Goal: Task Accomplishment & Management: Use online tool/utility

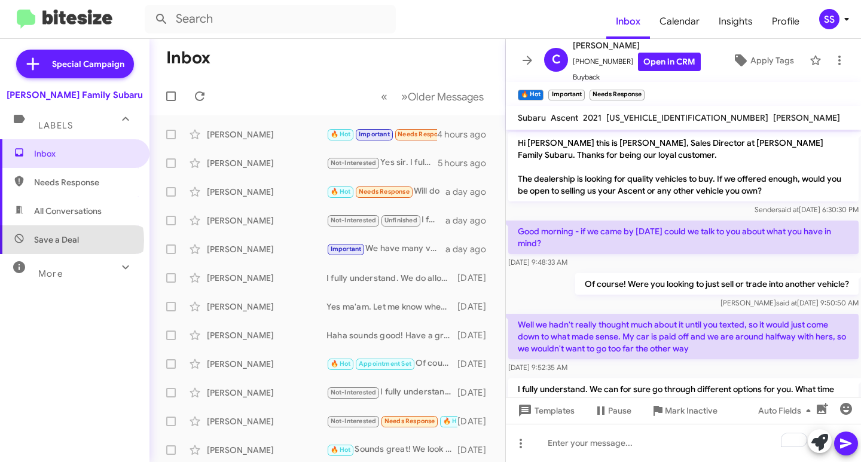
click at [71, 240] on span "Save a Deal" at bounding box center [56, 240] width 45 height 12
type input "in:not-interested"
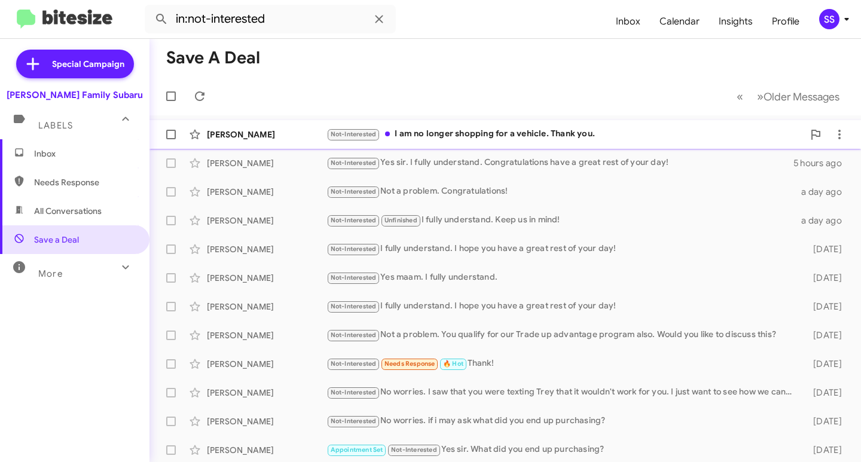
click at [526, 137] on div "Not-Interested I am no longer shopping for a vehicle. Thank you." at bounding box center [565, 134] width 477 height 14
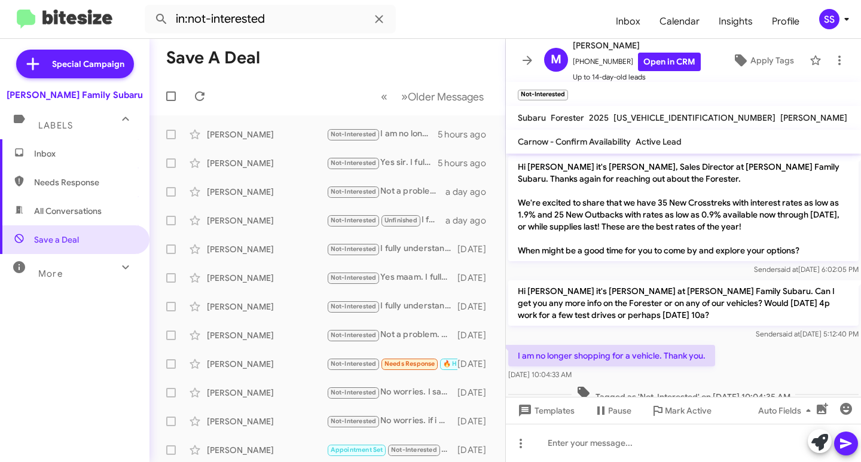
scroll to position [20, 0]
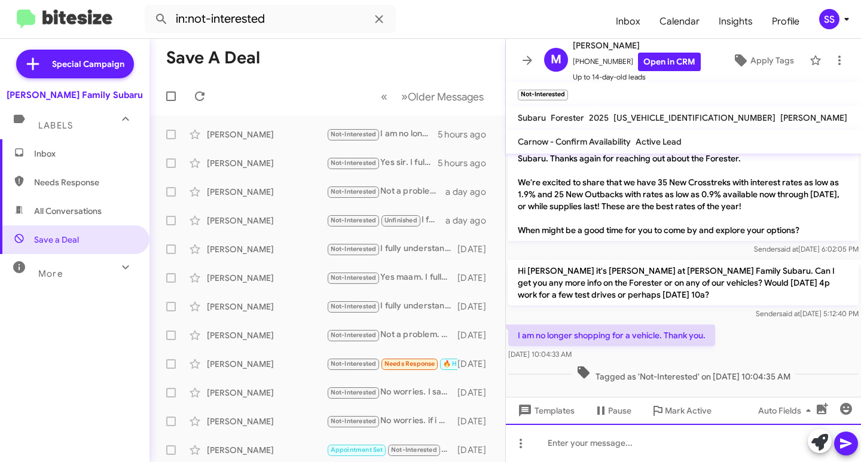
click at [592, 447] on div at bounding box center [683, 443] width 355 height 38
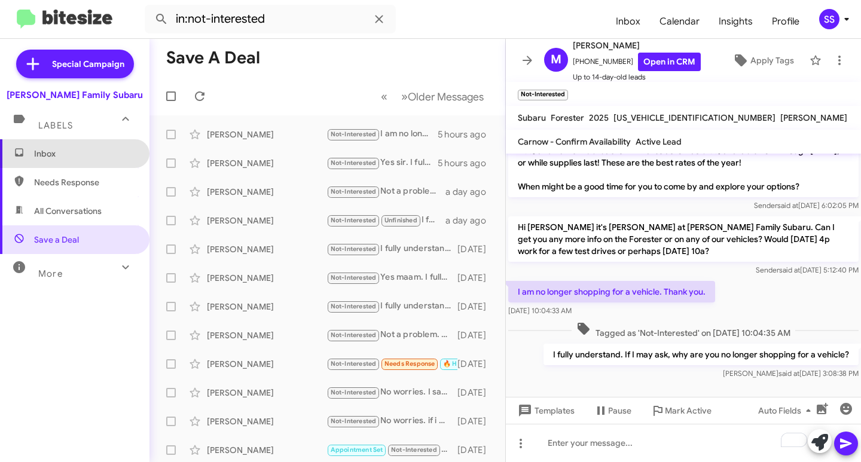
click at [99, 162] on span "Inbox" at bounding box center [75, 153] width 150 height 29
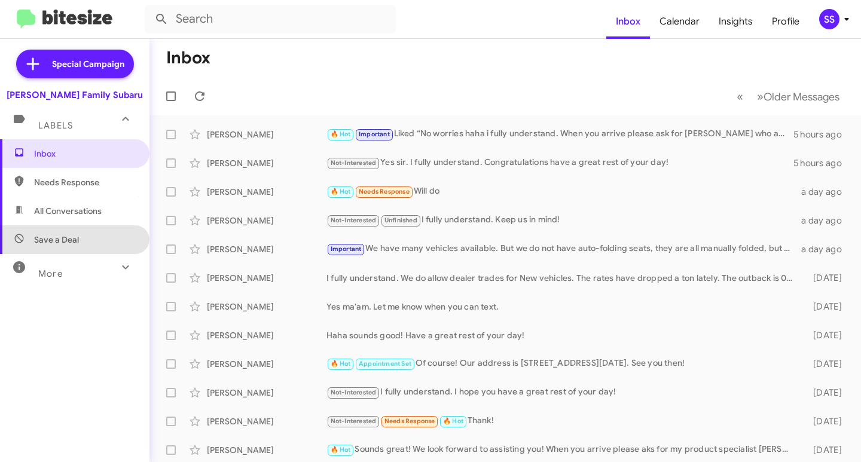
click at [76, 233] on span "Save a Deal" at bounding box center [75, 240] width 150 height 29
type input "in:not-interested"
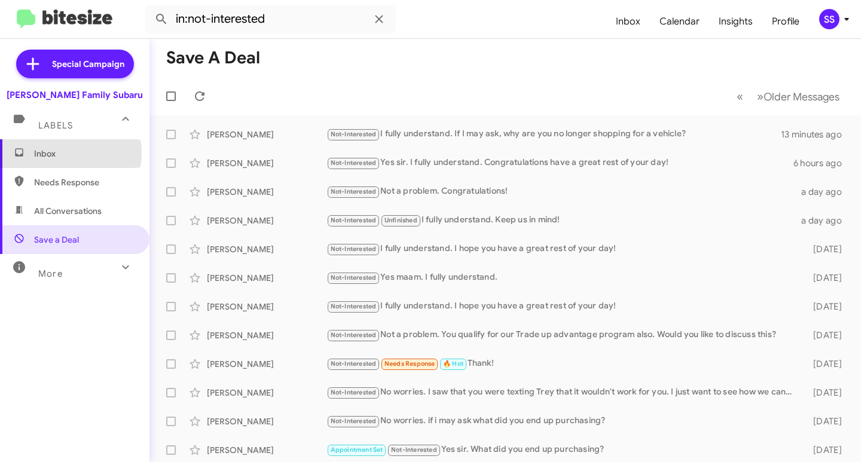
click at [60, 153] on span "Inbox" at bounding box center [85, 154] width 102 height 12
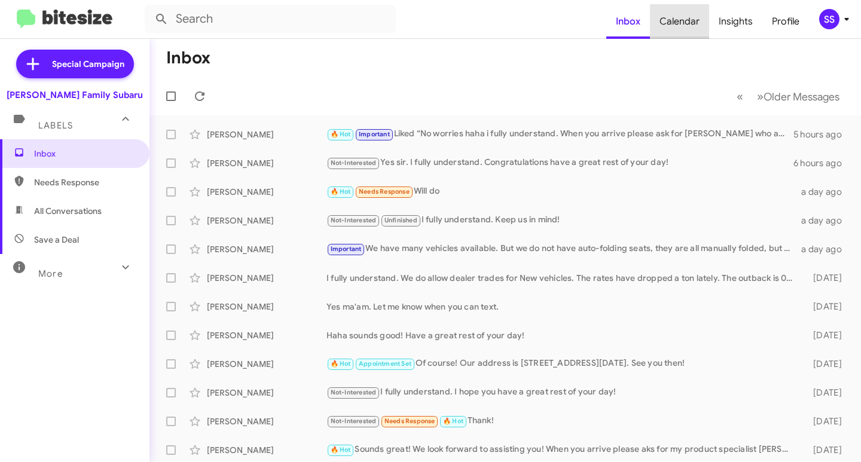
click at [683, 19] on span "Calendar" at bounding box center [679, 21] width 59 height 35
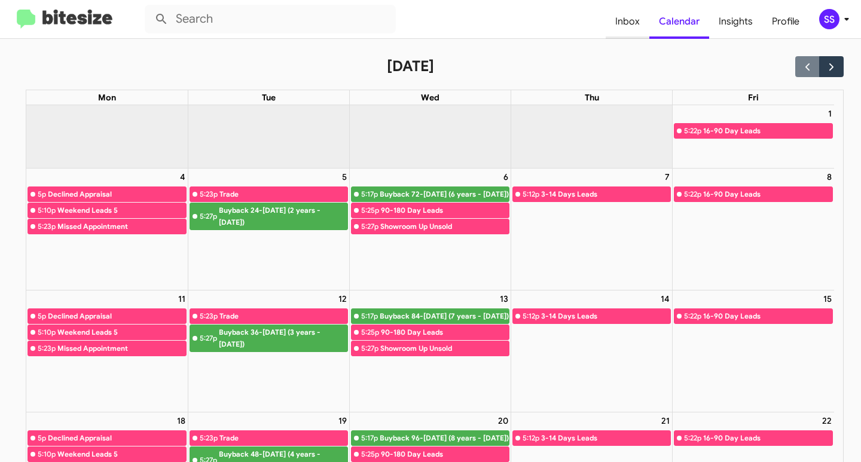
click at [643, 23] on span "Inbox" at bounding box center [628, 21] width 44 height 35
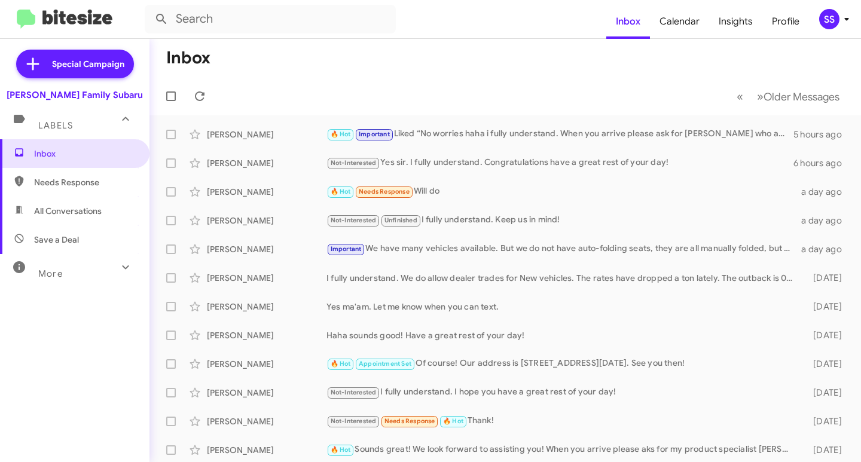
click at [85, 243] on span "Save a Deal" at bounding box center [75, 240] width 150 height 29
type input "in:not-interested"
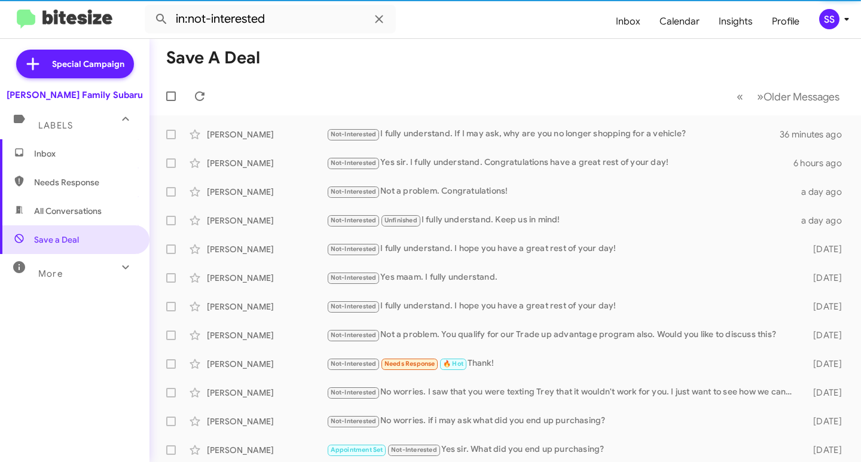
click at [99, 156] on span "Inbox" at bounding box center [85, 154] width 102 height 12
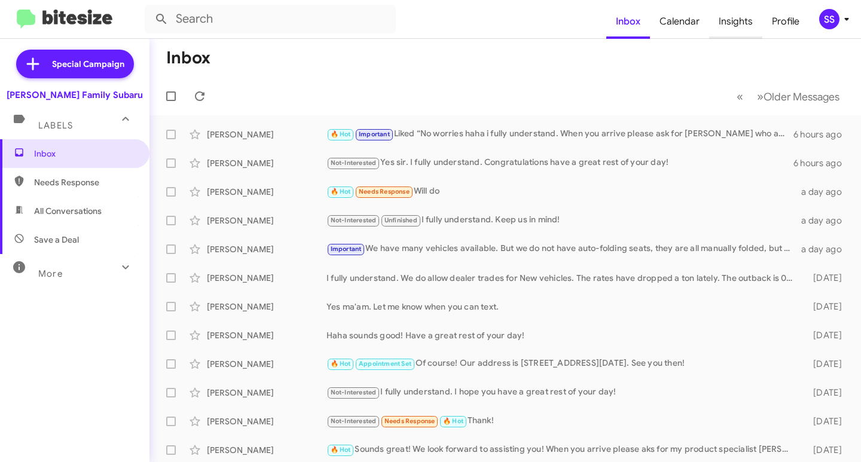
click at [741, 21] on span "Insights" at bounding box center [736, 21] width 53 height 35
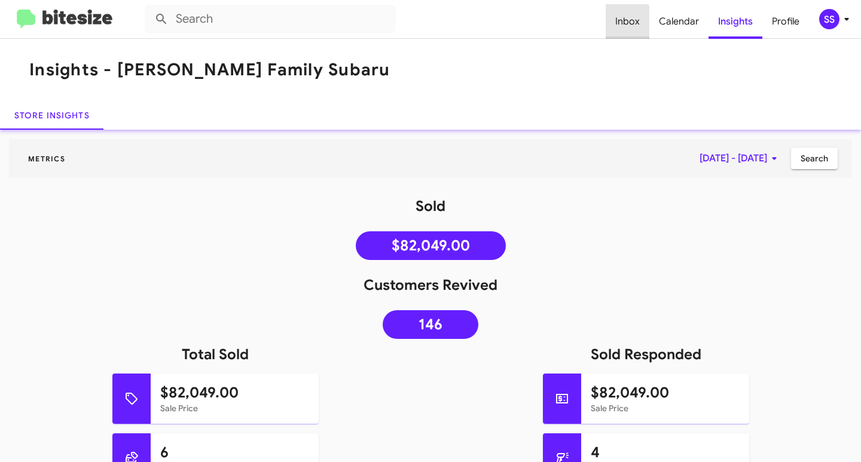
click at [628, 23] on span "Inbox" at bounding box center [628, 21] width 44 height 35
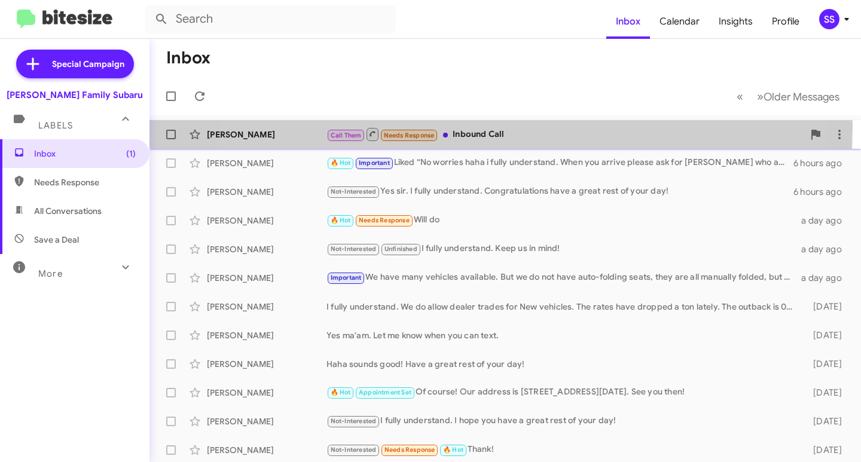
click at [460, 127] on div "Call Them Needs Response Inbound Call" at bounding box center [565, 134] width 477 height 15
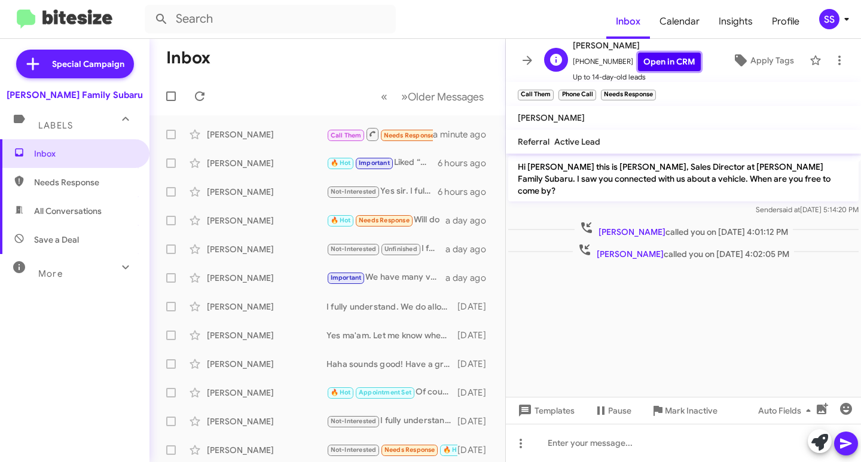
click at [670, 62] on link "Open in CRM" at bounding box center [669, 62] width 63 height 19
